Goal: Find specific page/section: Find specific page/section

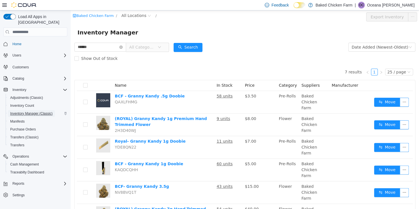
click at [38, 111] on span "Inventory Manager (Classic)" at bounding box center [31, 113] width 42 height 5
click at [37, 111] on span "Inventory Manager (Classic)" at bounding box center [31, 113] width 42 height 5
click at [25, 111] on span "Inventory Manager (Classic)" at bounding box center [31, 113] width 42 height 5
